Goal: Entertainment & Leisure: Consume media (video, audio)

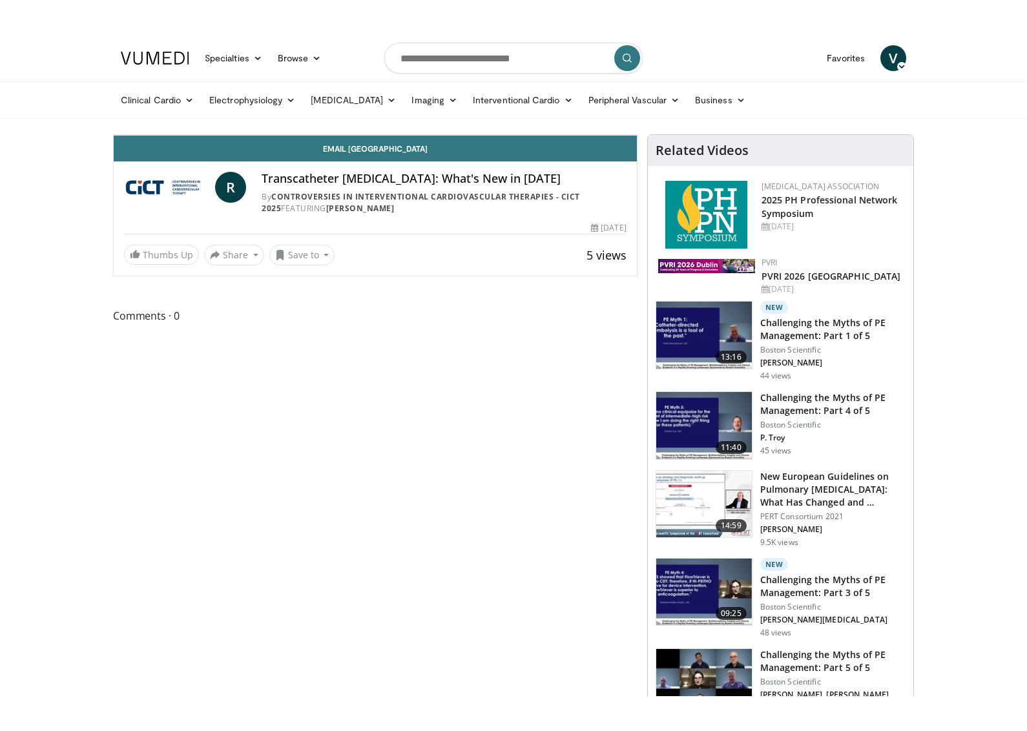
scroll to position [21, 0]
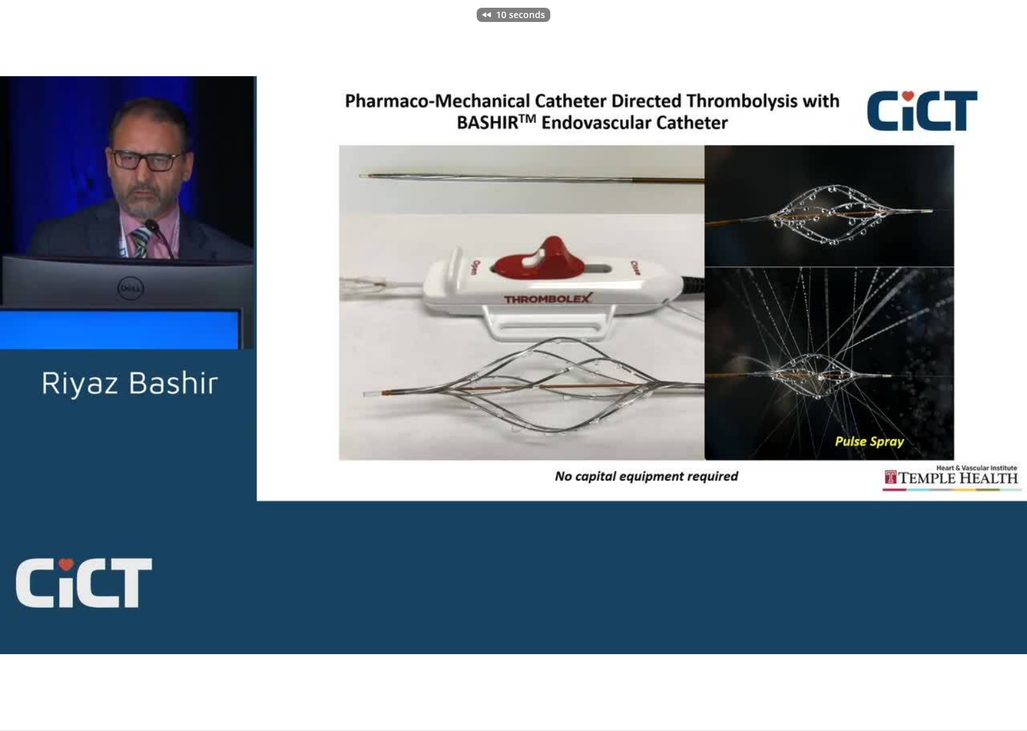
click at [251, 606] on div "10 seconds Tap to unmute" at bounding box center [513, 365] width 1027 height 731
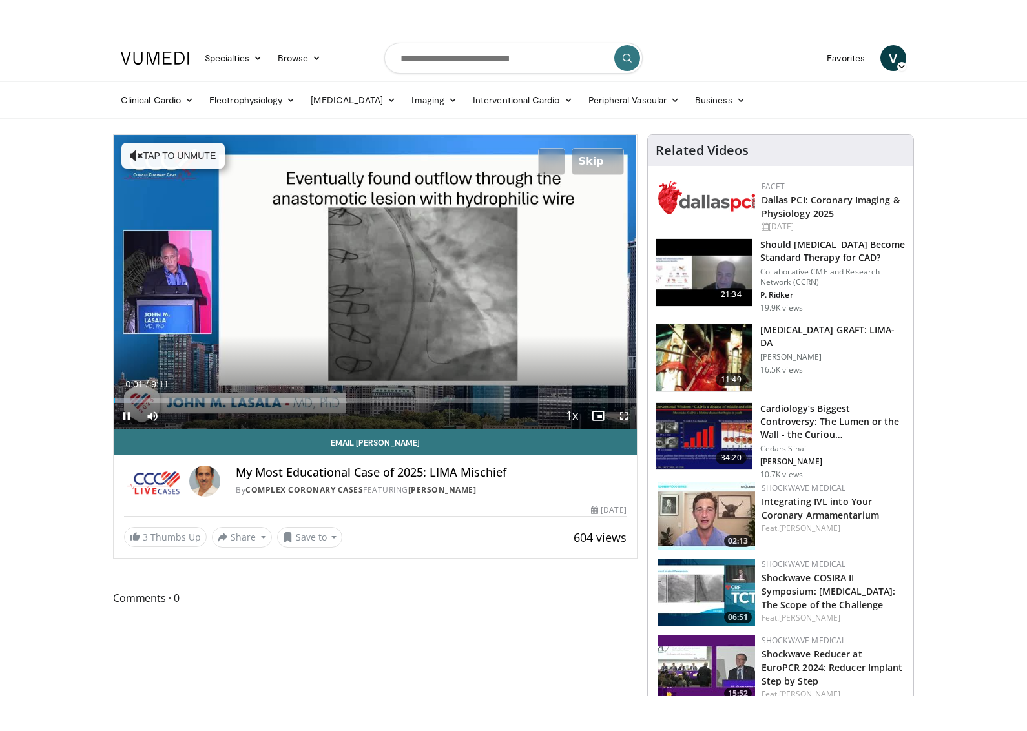
scroll to position [21, 0]
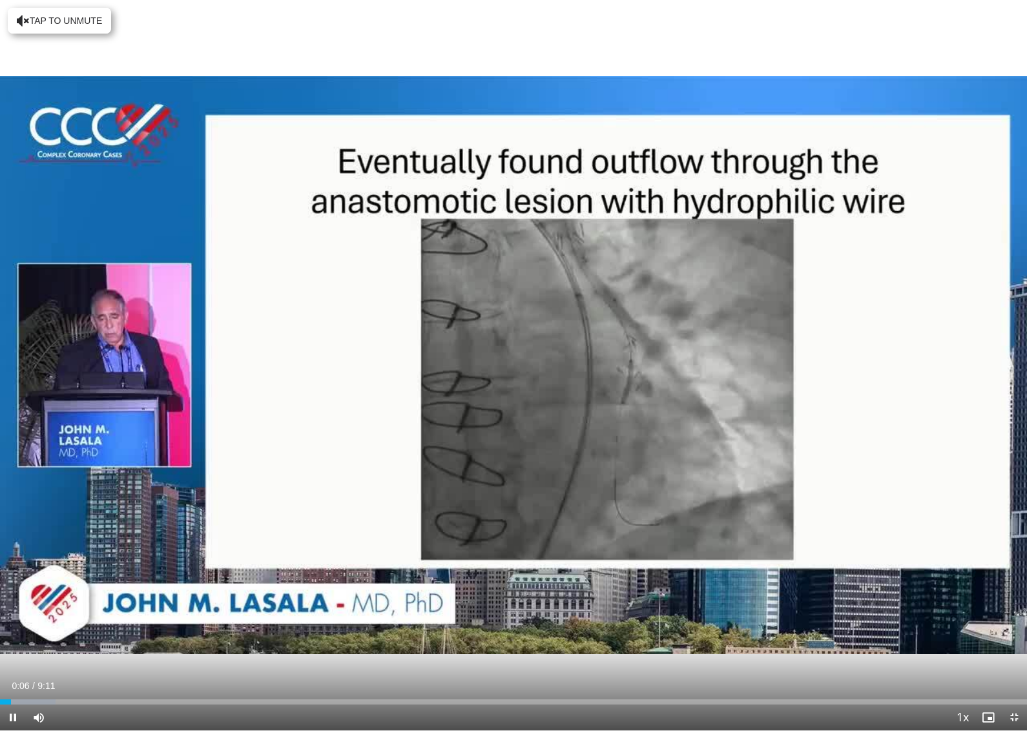
click at [26, 661] on div "Progress Bar" at bounding box center [28, 702] width 56 height 5
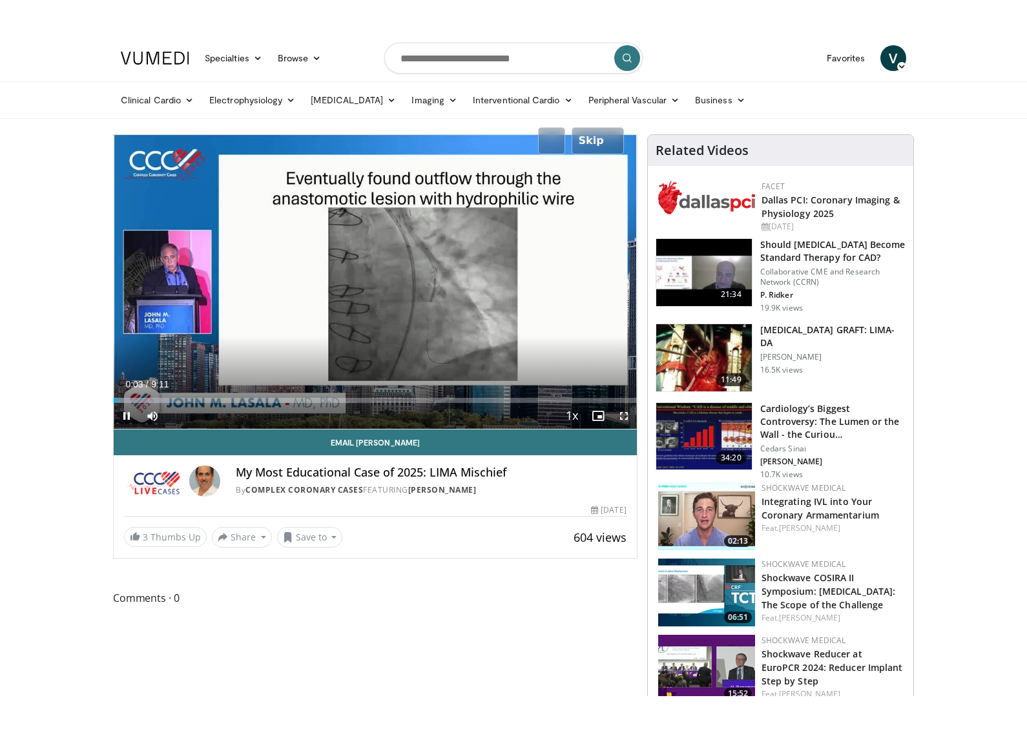
scroll to position [21, 0]
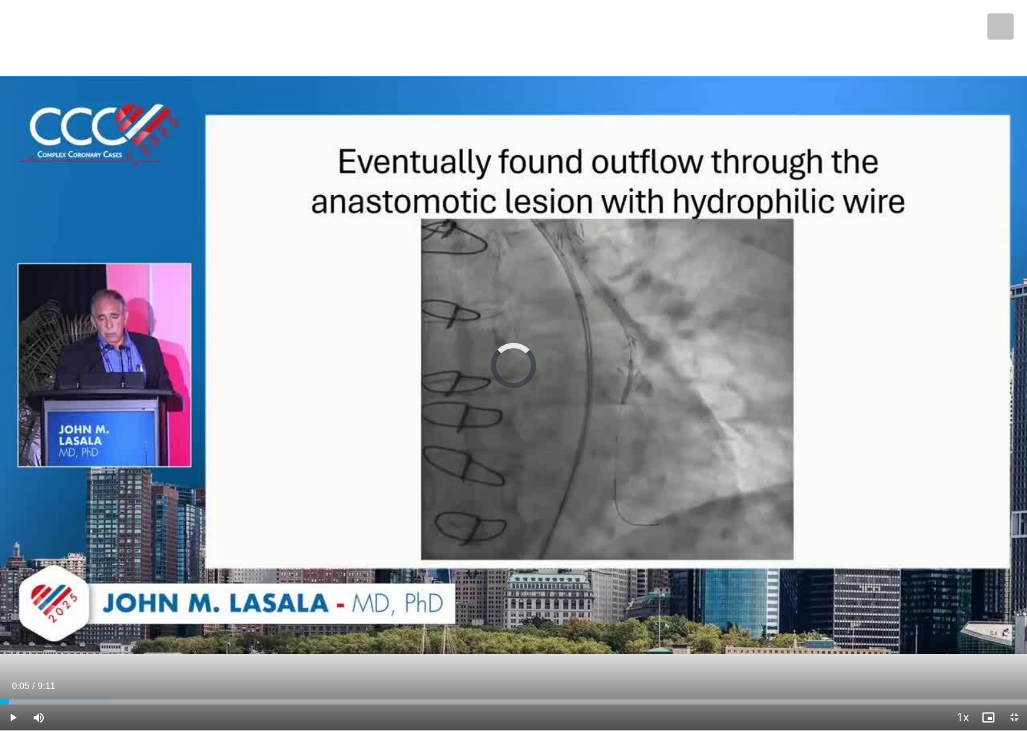
click at [520, 661] on div "Loaded : 10.78%" at bounding box center [513, 698] width 1027 height 12
click at [521, 661] on div "Progress Bar" at bounding box center [512, 702] width 19 height 5
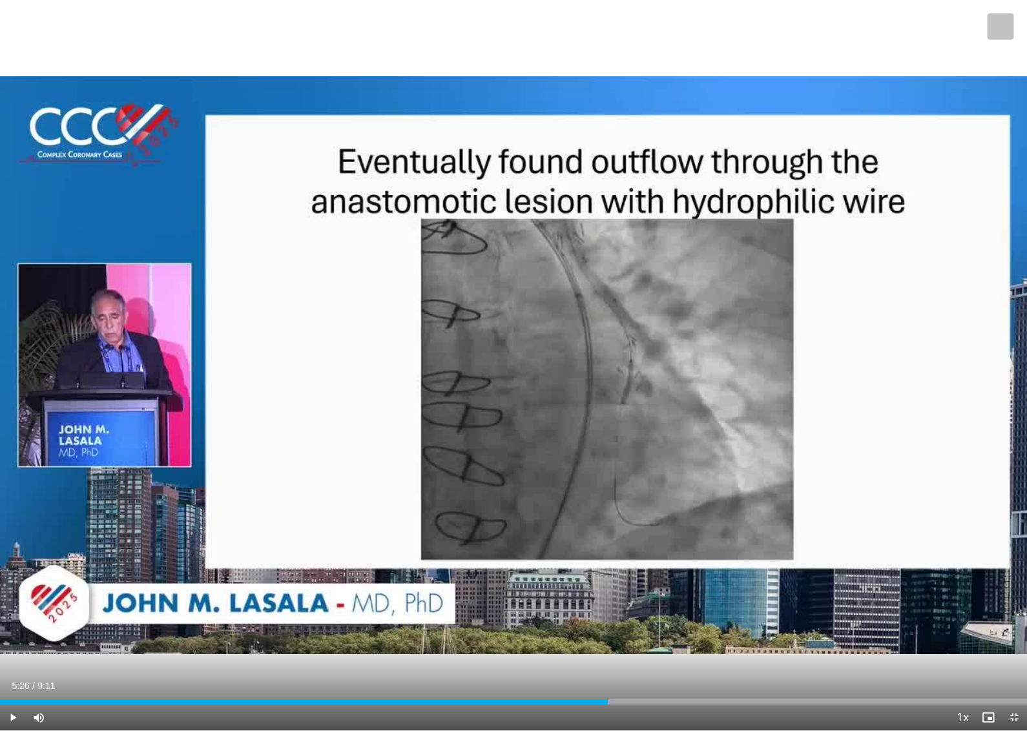
click at [614, 661] on div "Progress Bar" at bounding box center [605, 702] width 19 height 5
click at [652, 661] on div "Progress Bar" at bounding box center [642, 702] width 19 height 5
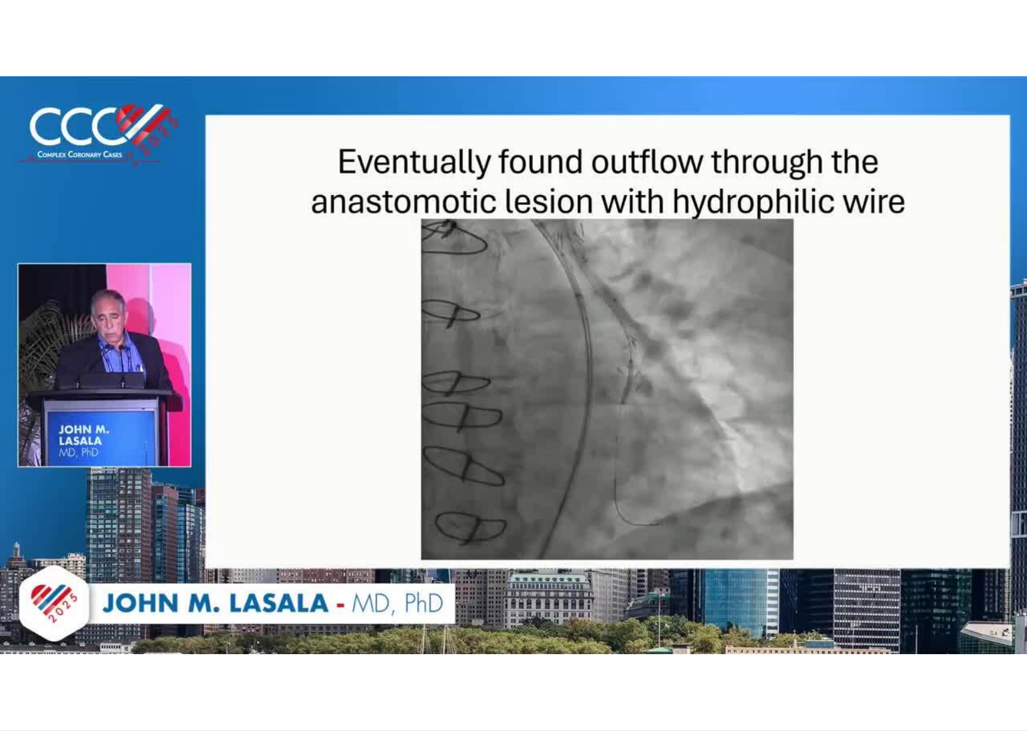
click at [739, 661] on div "10 seconds Tap to unmute" at bounding box center [513, 365] width 1027 height 731
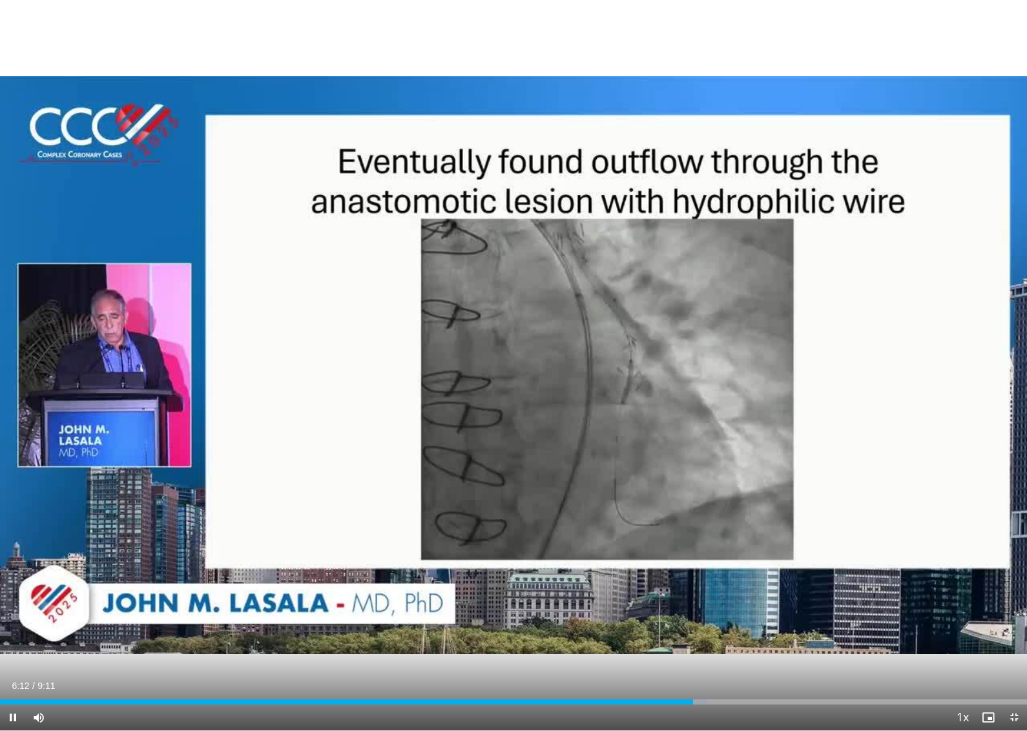
click at [762, 661] on div "Loaded : 68.87%" at bounding box center [513, 702] width 1027 height 5
click at [780, 661] on div "Progress Bar" at bounding box center [762, 702] width 35 height 5
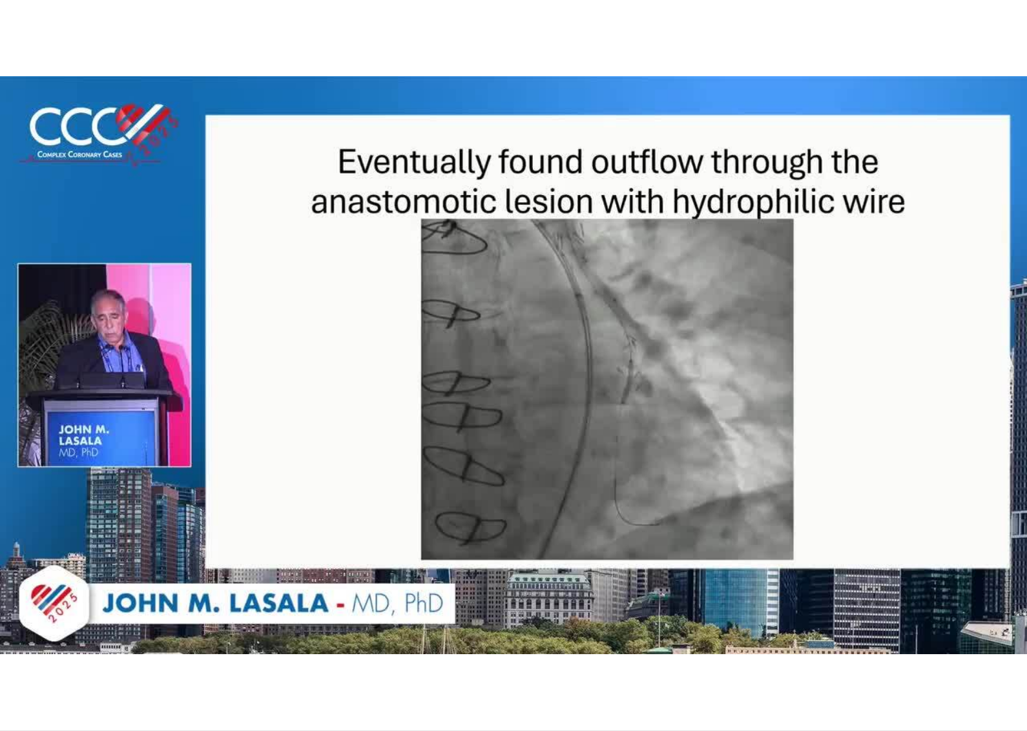
click at [851, 661] on div "10 seconds Tap to unmute" at bounding box center [513, 365] width 1027 height 731
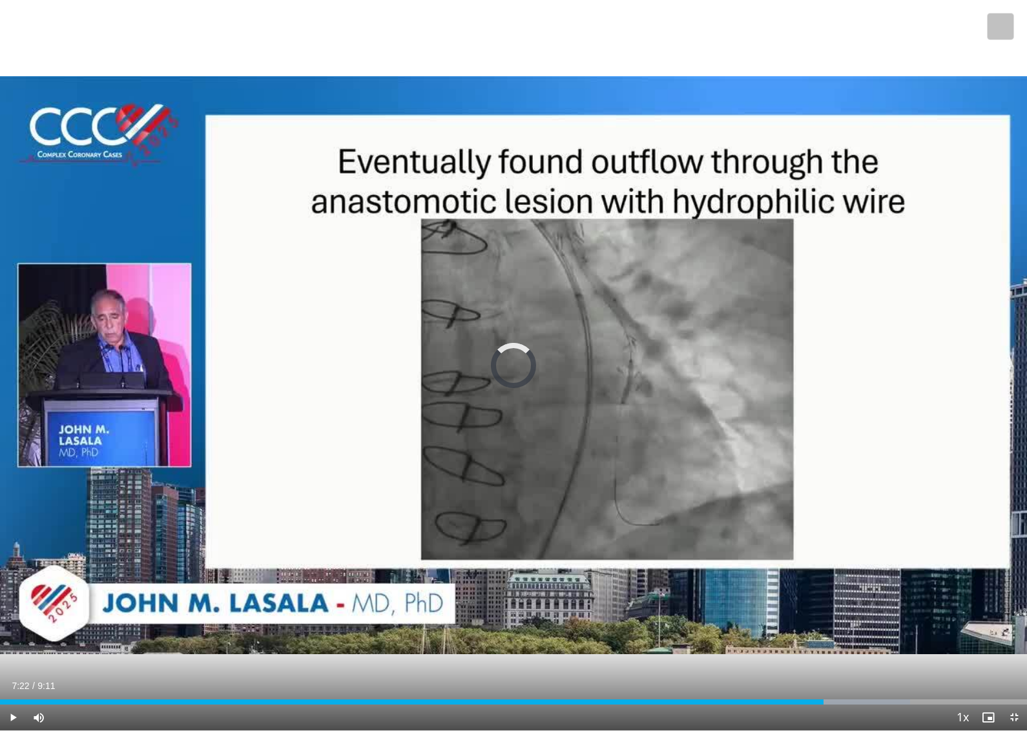
click at [849, 661] on div "Progress Bar" at bounding box center [854, 702] width 109 height 5
click at [857, 661] on div "Progress Bar" at bounding box center [847, 702] width 19 height 5
click at [902, 661] on div "Current Time 7:47 / Duration 9:11 Pause Skip Backward Skip Forward Mute Loaded …" at bounding box center [513, 718] width 1027 height 26
click at [910, 661] on div "Progress Bar" at bounding box center [455, 702] width 910 height 5
click at [933, 661] on div "Progress Bar" at bounding box center [949, 702] width 112 height 5
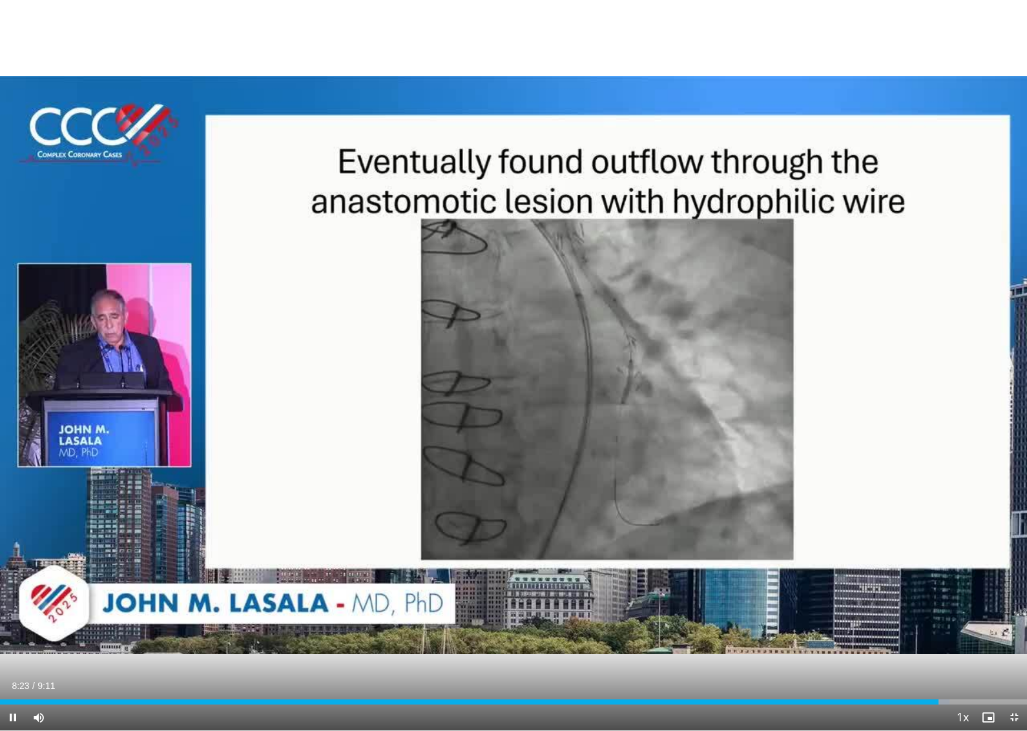
click at [928, 661] on div "Current Time 8:23 / Duration 9:11" at bounding box center [513, 686] width 1027 height 12
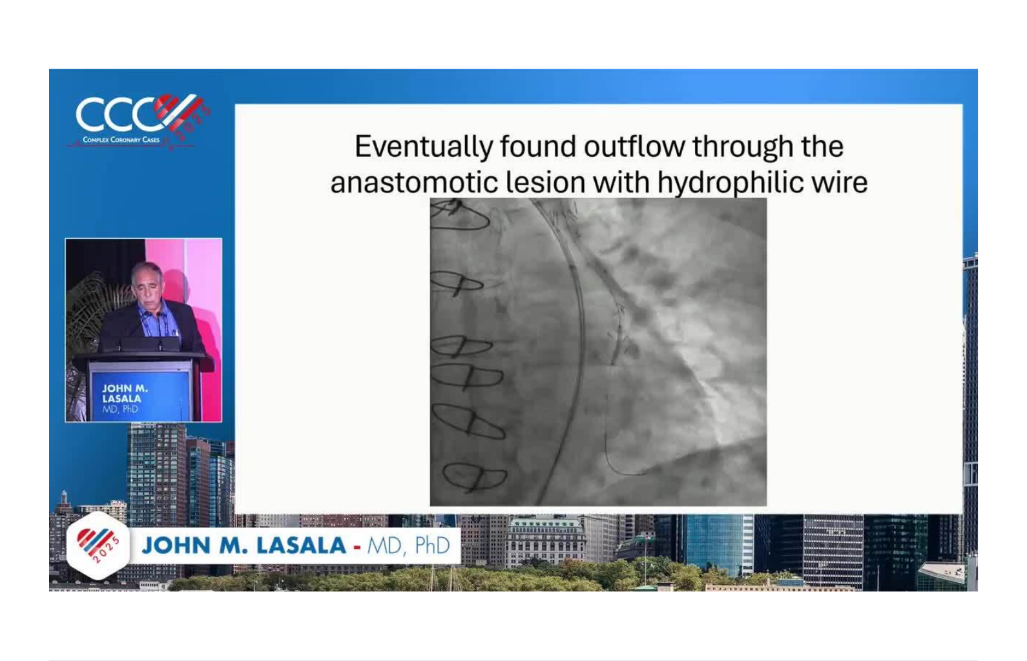
scroll to position [0, 0]
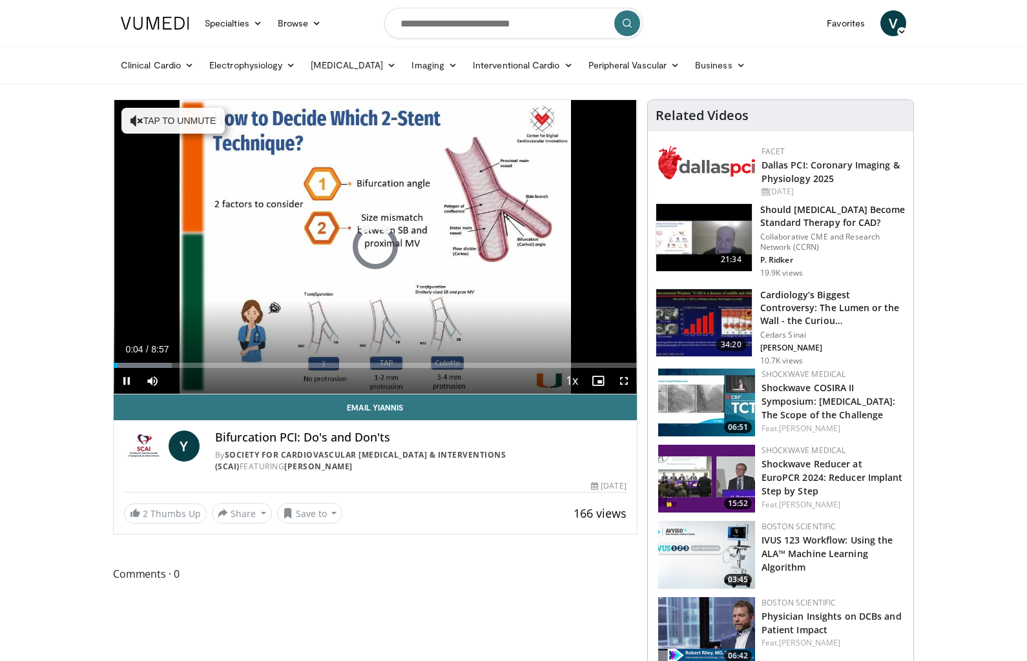
click at [136, 367] on div "Progress Bar" at bounding box center [143, 365] width 58 height 5
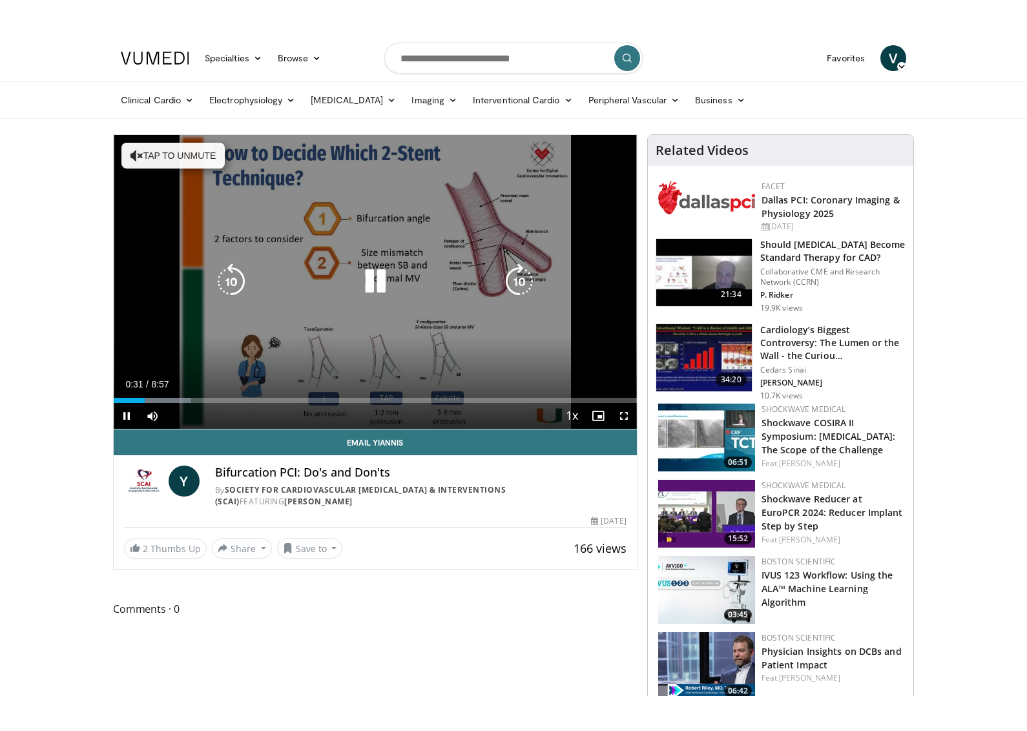
scroll to position [21, 0]
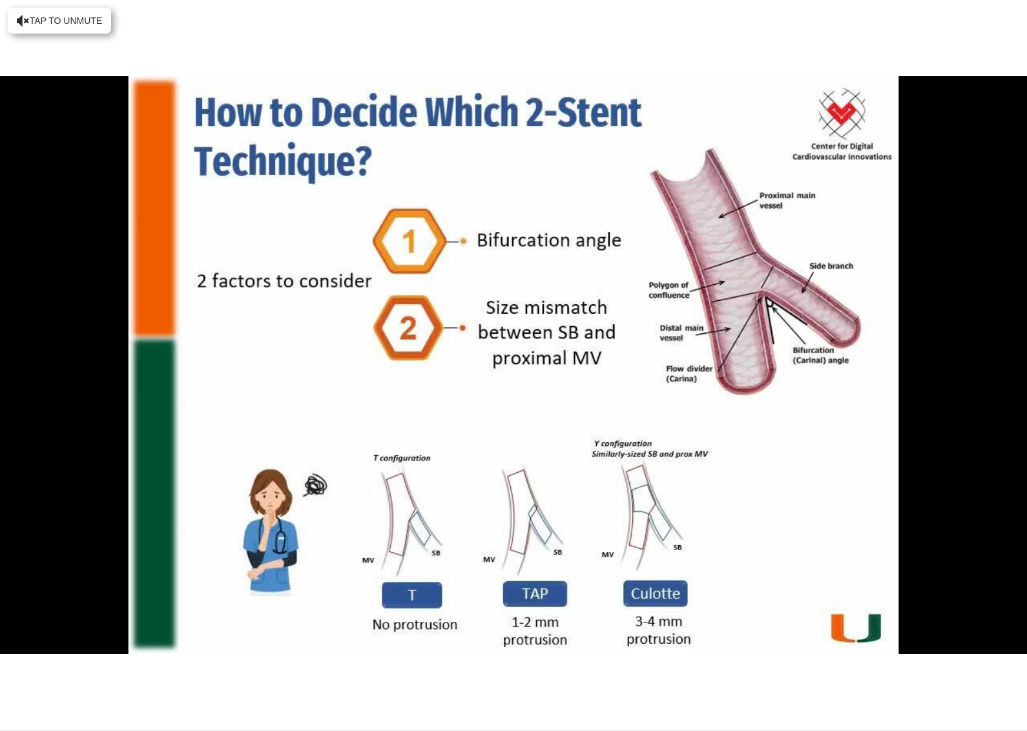
click at [628, 661] on div "10 seconds Tap to unmute" at bounding box center [513, 365] width 1027 height 731
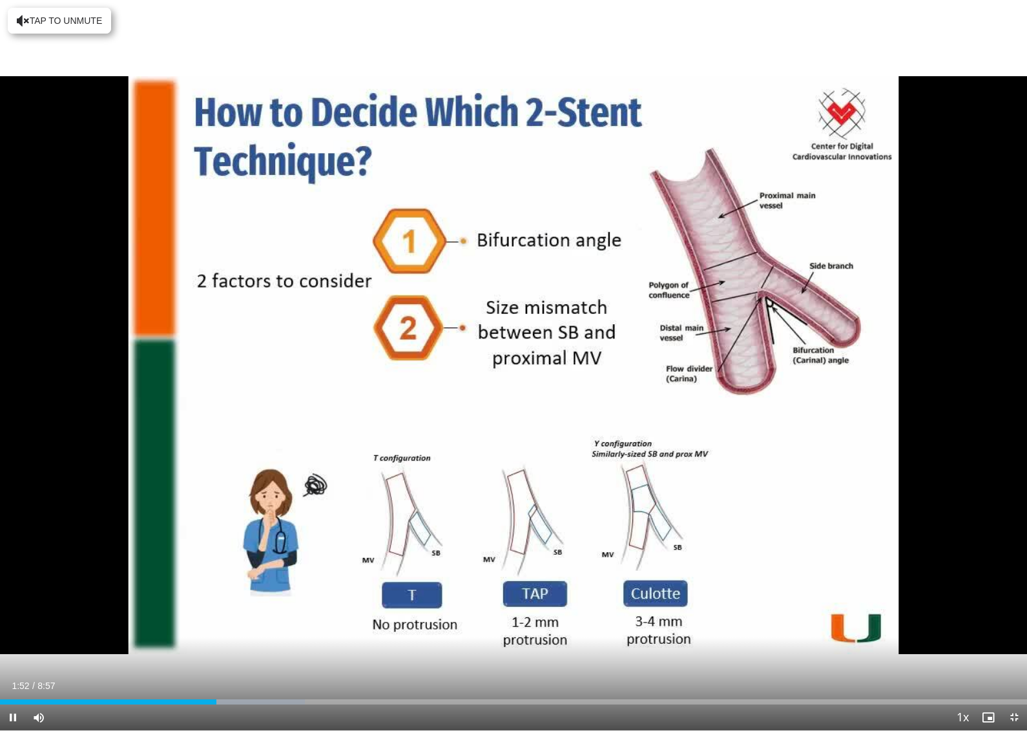
click at [16, 661] on span "Video Player" at bounding box center [13, 718] width 26 height 26
click at [8, 661] on span "Video Player" at bounding box center [13, 718] width 26 height 26
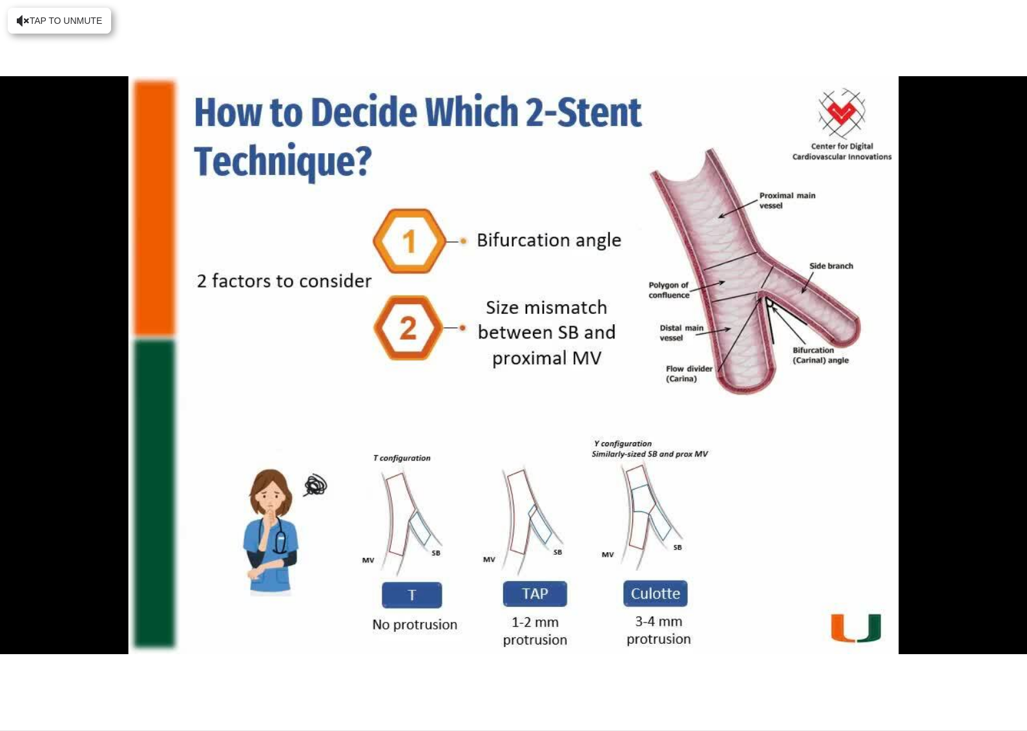
click at [289, 639] on div "10 seconds Tap to unmute" at bounding box center [513, 365] width 1027 height 731
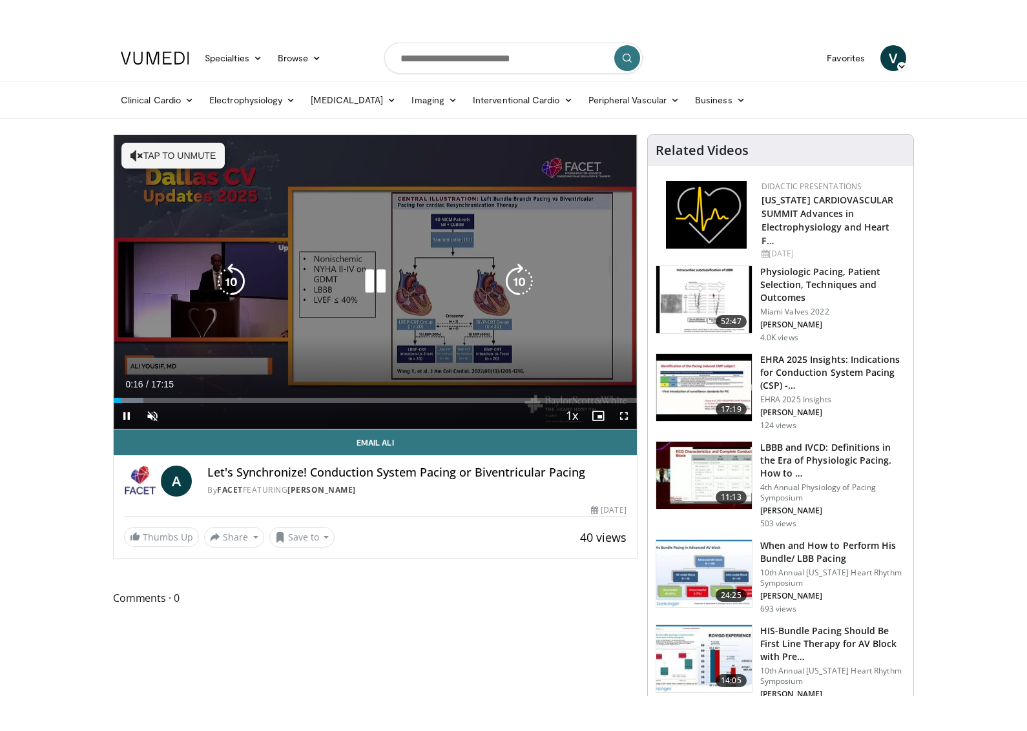
scroll to position [21, 0]
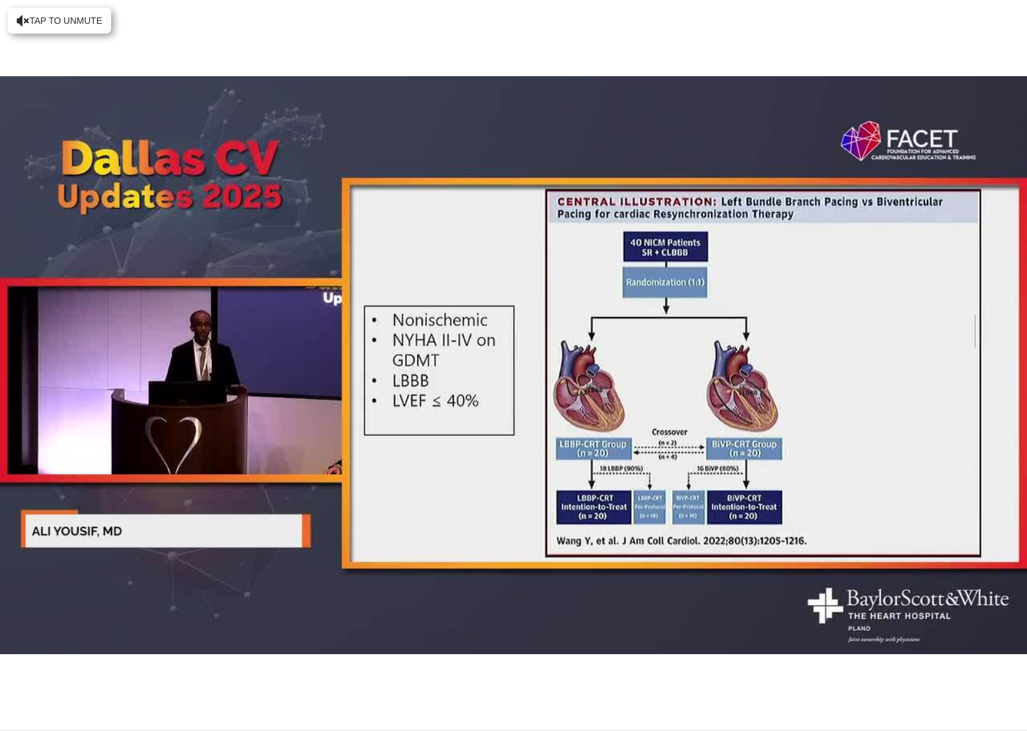
click at [118, 585] on div "10 seconds Tap to unmute" at bounding box center [513, 365] width 1027 height 731
click at [275, 586] on div "10 seconds Tap to unmute" at bounding box center [513, 365] width 1027 height 731
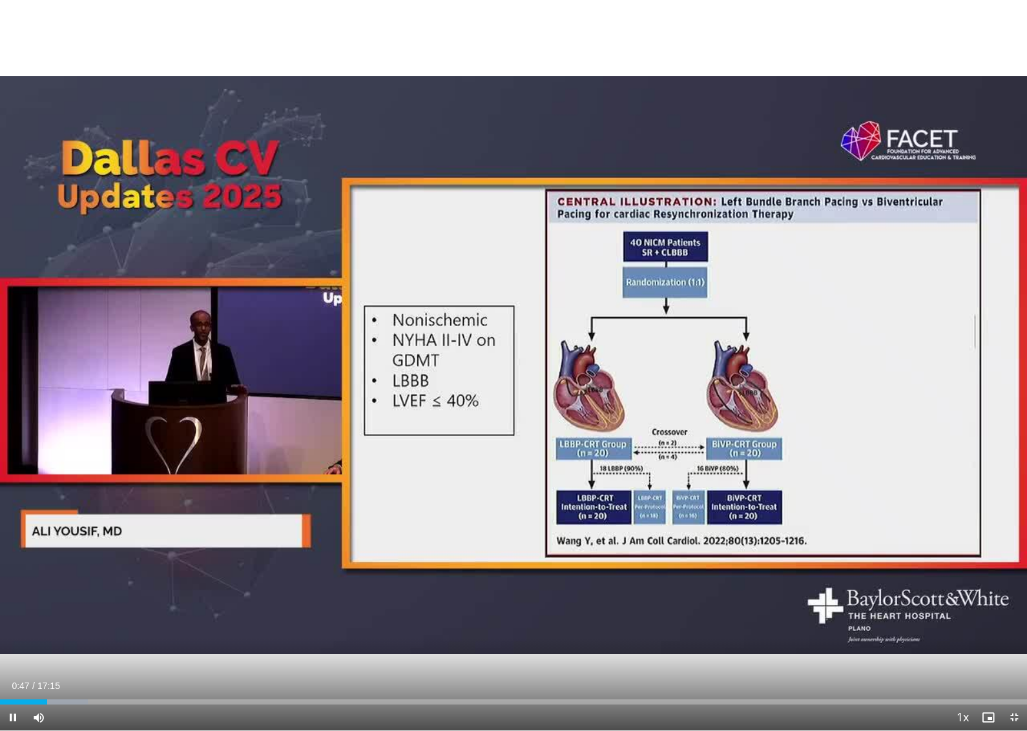
click at [53, 661] on div "Progress Bar" at bounding box center [45, 702] width 88 height 5
click at [61, 661] on div "Progress Bar" at bounding box center [55, 702] width 88 height 5
click at [72, 661] on div "Progress Bar" at bounding box center [65, 702] width 85 height 5
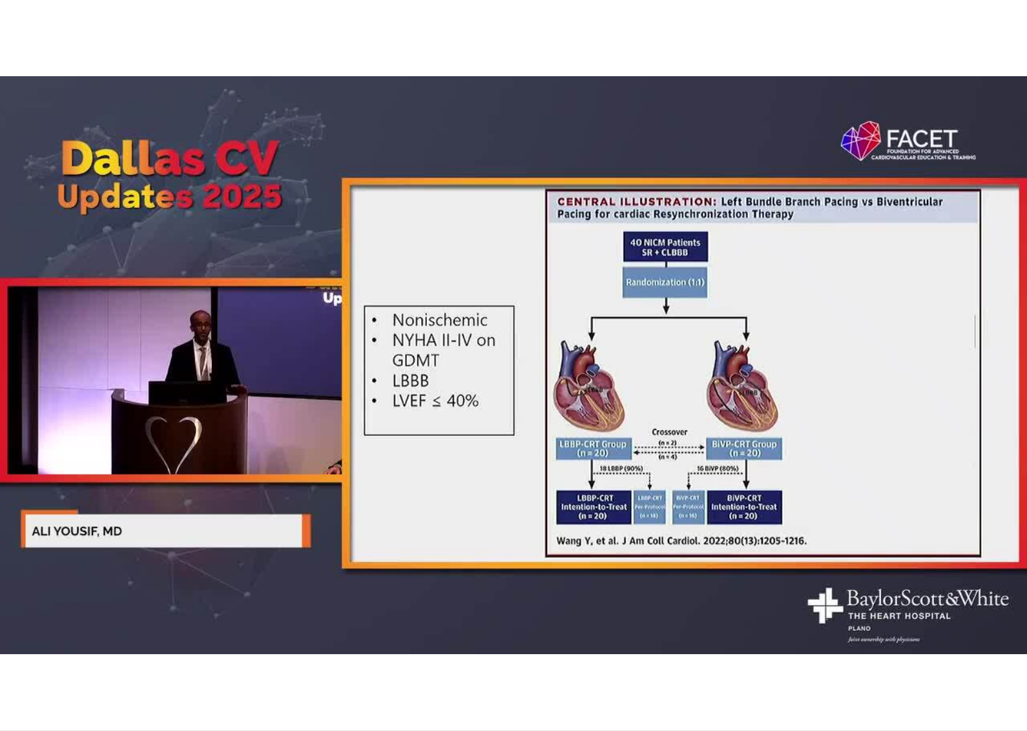
click at [561, 607] on div "50 seconds Tap to unmute" at bounding box center [513, 365] width 1027 height 731
click at [11, 661] on span "Video Player" at bounding box center [13, 744] width 26 height 26
click at [140, 617] on div "20 seconds Tap to unmute" at bounding box center [513, 365] width 1027 height 731
click at [105, 632] on div "20 seconds Tap to unmute" at bounding box center [513, 365] width 1027 height 731
click at [302, 371] on div "30 seconds Tap to unmute" at bounding box center [513, 365] width 1027 height 731
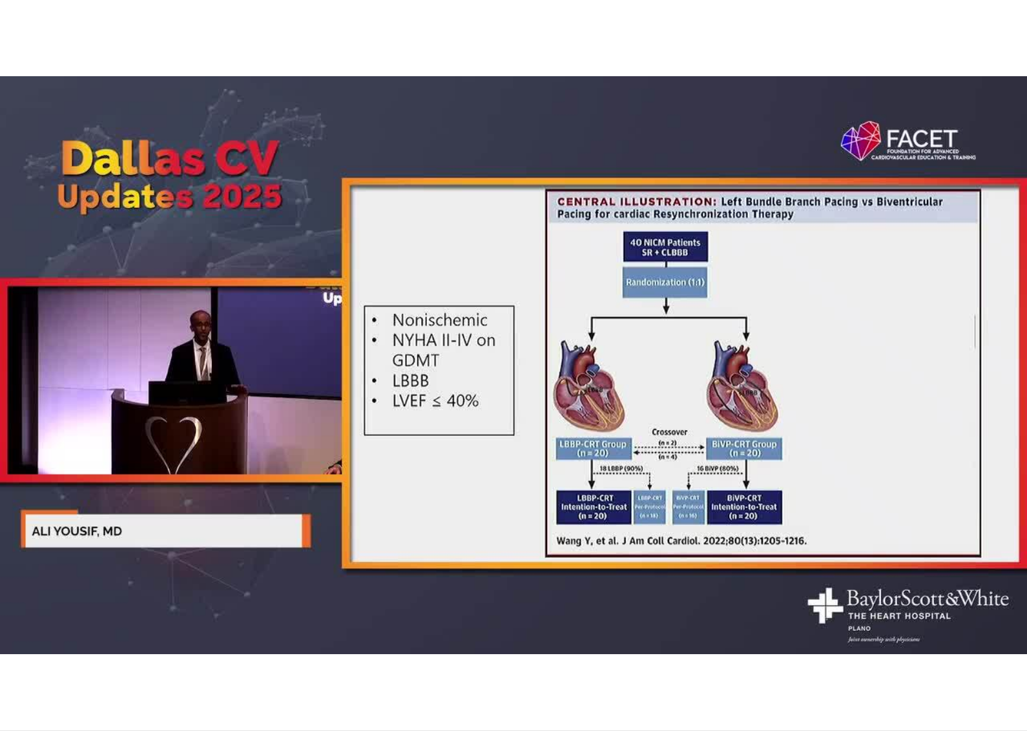
click at [20, 661] on span "Video Player" at bounding box center [13, 744] width 26 height 26
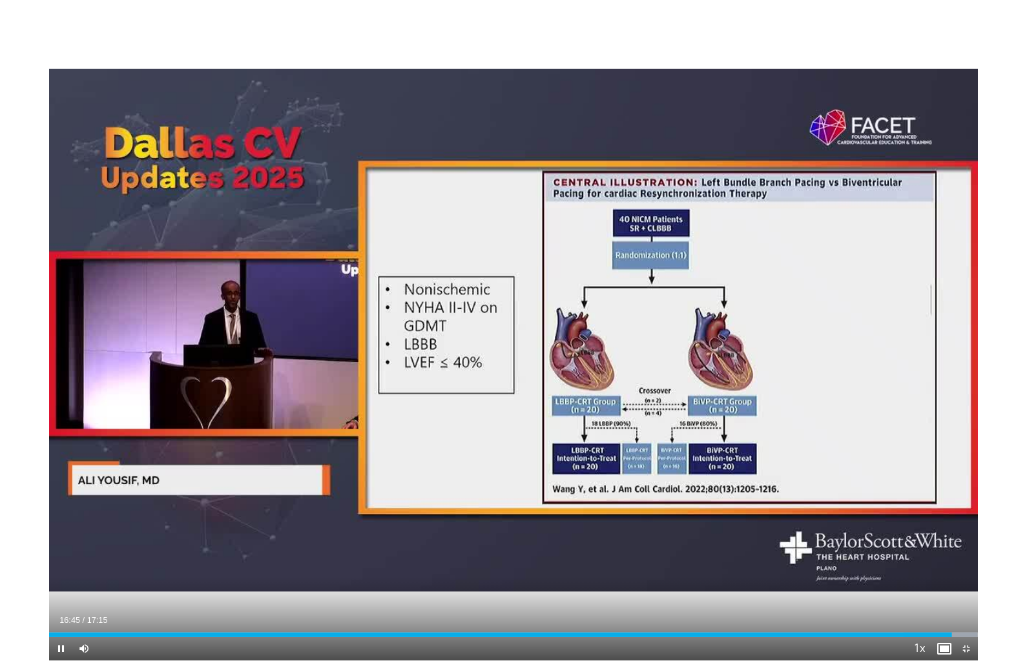
scroll to position [0, 0]
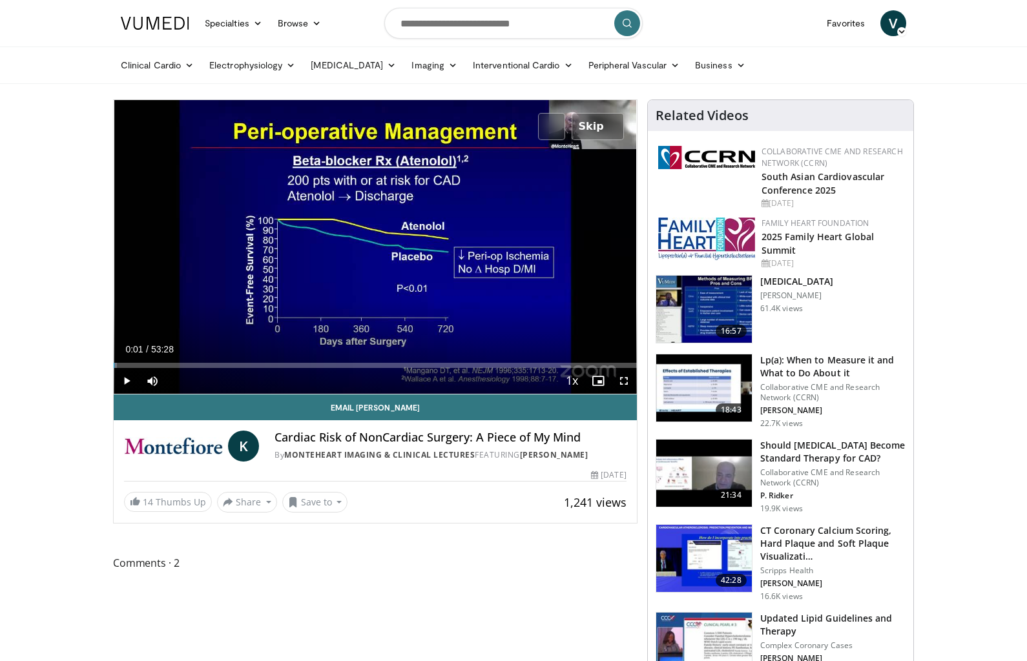
click at [202, 364] on div "Loaded : 0.62%" at bounding box center [375, 365] width 523 height 5
click at [287, 368] on div "Loaded : 1.86%" at bounding box center [375, 365] width 523 height 5
click at [335, 368] on div "Loaded : 18.39%" at bounding box center [375, 365] width 523 height 5
click at [391, 366] on div "Loaded : 33.60%" at bounding box center [375, 365] width 523 height 5
click at [452, 367] on div "Loaded : 42.94%" at bounding box center [375, 365] width 523 height 5
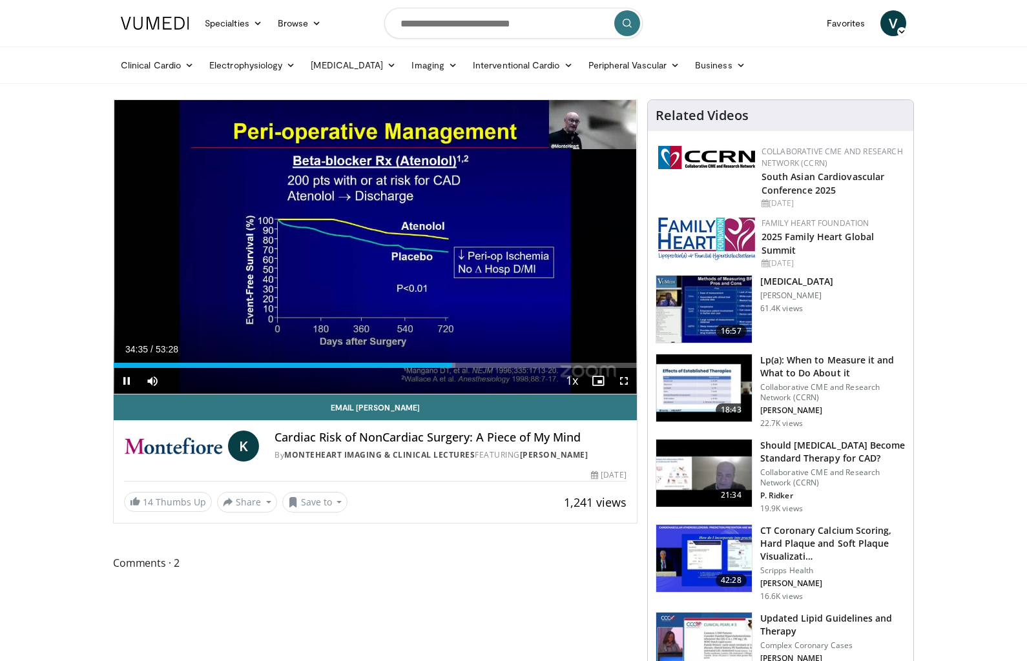
click at [511, 368] on div "Loaded : 65.35%" at bounding box center [375, 365] width 523 height 5
click at [537, 366] on div "Loaded : 66.28%" at bounding box center [375, 365] width 523 height 5
click at [515, 376] on div "Current Time 43:22 / Duration 53:28 Pause Skip Backward Skip Forward Mute Loade…" at bounding box center [375, 381] width 523 height 26
click at [545, 332] on div "10 seconds Tap to unmute" at bounding box center [375, 247] width 523 height 294
